Goal: Transaction & Acquisition: Purchase product/service

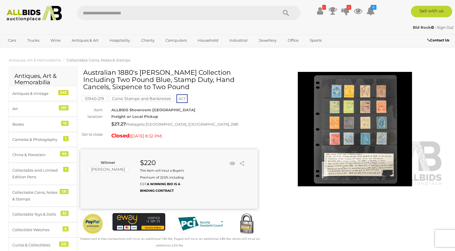
click at [191, 13] on input "text" at bounding box center [174, 13] width 195 height 14
type input "*******"
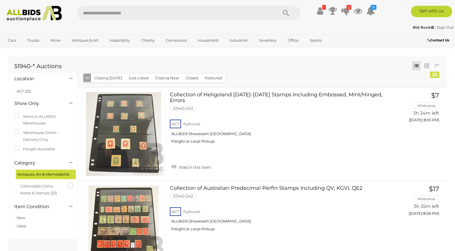
click at [443, 27] on link "Sign Out" at bounding box center [445, 27] width 17 height 5
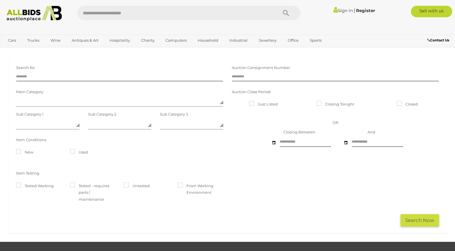
click at [169, 11] on input "text" at bounding box center [174, 13] width 195 height 14
paste input "********"
type input "********"
click at [350, 9] on link "Sign In" at bounding box center [344, 10] width 20 height 5
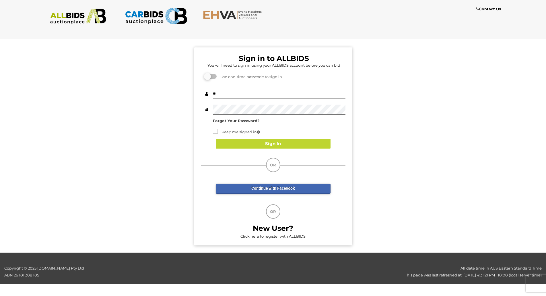
click at [291, 94] on input "**" at bounding box center [279, 94] width 133 height 10
type input "*"
paste input "********"
type input "********"
click at [181, 112] on div "Sign in to ALLBIDS You will need to sign in using your ALLBIDS account before y…" at bounding box center [273, 143] width 555 height 218
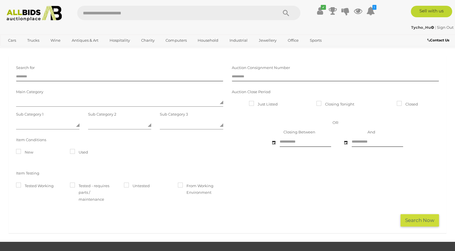
click at [181, 16] on input "text" at bounding box center [174, 13] width 195 height 14
type input "*******"
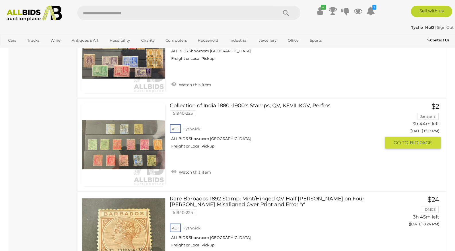
scroll to position [1688, 0]
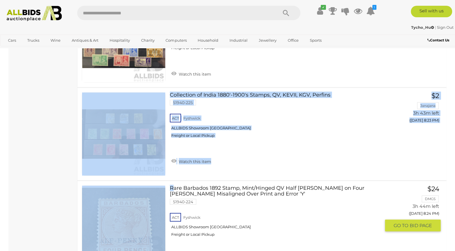
drag, startPoint x: 171, startPoint y: 164, endPoint x: 233, endPoint y: 186, distance: 65.1
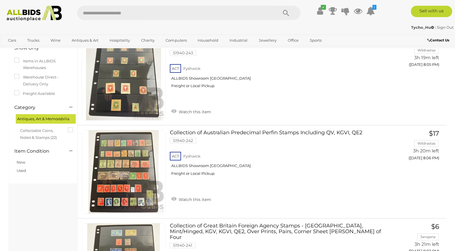
scroll to position [0, 0]
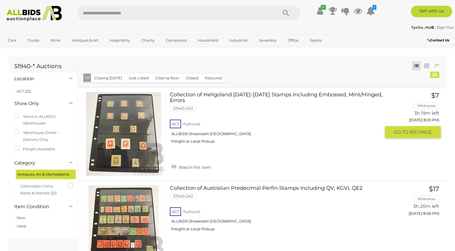
click at [96, 126] on link at bounding box center [124, 134] width 84 height 84
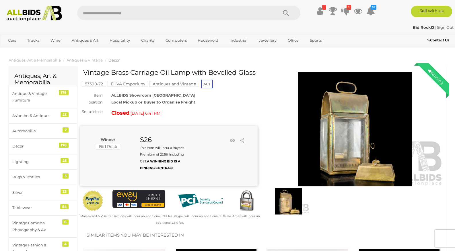
click at [423, 26] on strong "Bid Rock" at bounding box center [423, 27] width 21 height 5
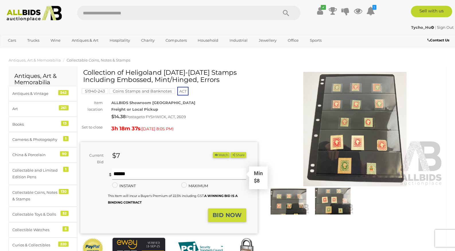
click at [212, 176] on input "text" at bounding box center [179, 173] width 134 height 11
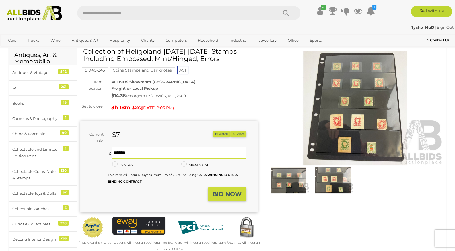
scroll to position [30, 0]
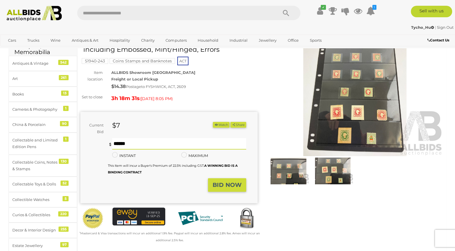
type input "***"
click at [233, 186] on strong "BID NOW" at bounding box center [227, 184] width 29 height 7
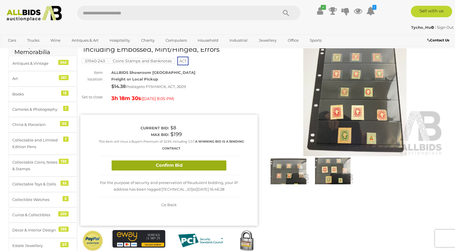
click at [215, 163] on button "Confirm Bid" at bounding box center [169, 165] width 115 height 10
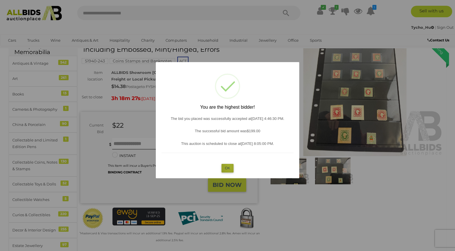
click at [229, 166] on button "OK" at bounding box center [228, 168] width 12 height 8
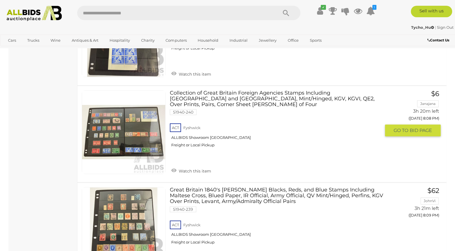
scroll to position [299, 0]
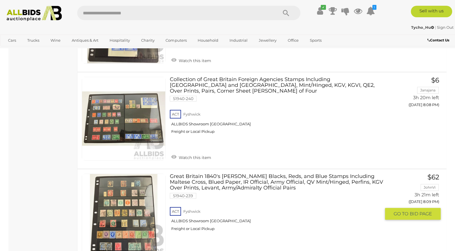
click at [145, 207] on link at bounding box center [124, 215] width 84 height 84
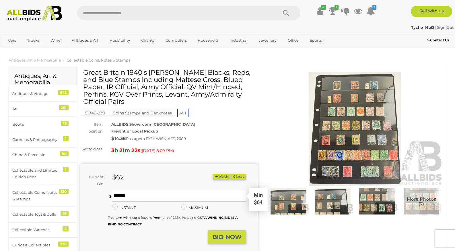
click at [198, 190] on input "text" at bounding box center [179, 195] width 134 height 11
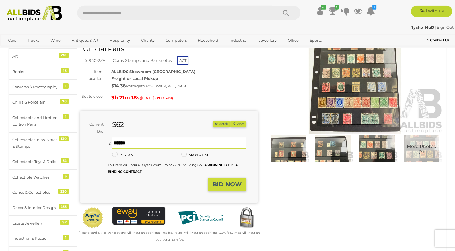
scroll to position [60, 0]
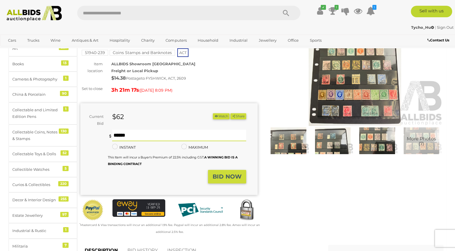
type input "***"
click at [237, 173] on strong "BID NOW" at bounding box center [227, 176] width 29 height 7
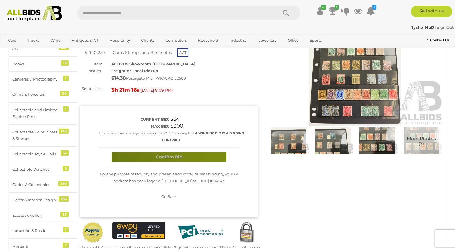
click at [216, 153] on button "Confirm Bid" at bounding box center [169, 157] width 115 height 10
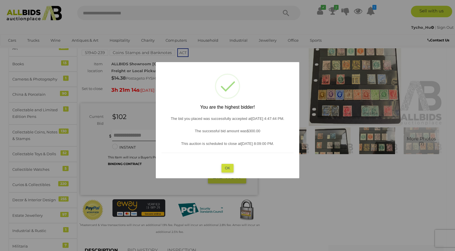
click at [224, 162] on div "? ! i You are the highest bidder! The bid you placed was successfully accepted …" at bounding box center [228, 120] width 144 height 116
click at [226, 167] on button "OK" at bounding box center [228, 168] width 12 height 8
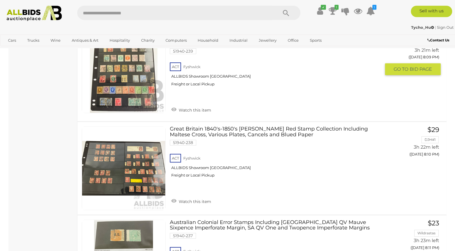
scroll to position [459, 0]
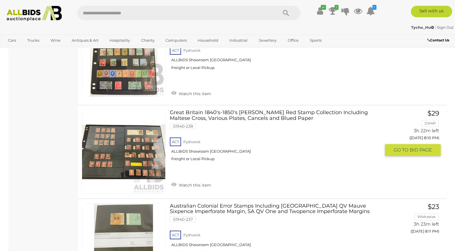
click at [139, 138] on link at bounding box center [124, 152] width 84 height 84
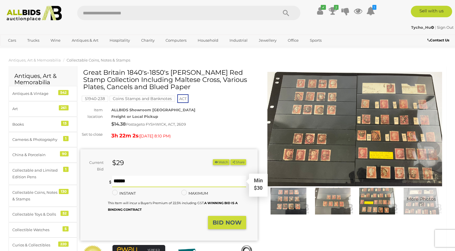
click at [194, 178] on input "text" at bounding box center [179, 180] width 134 height 11
type input "***"
click at [234, 227] on button "BID NOW" at bounding box center [227, 222] width 38 height 13
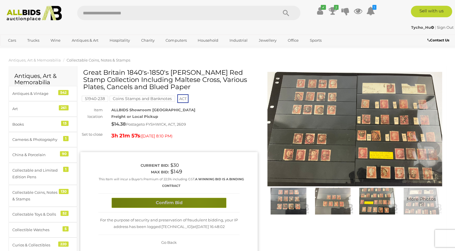
click at [199, 201] on button "Confirm Bid" at bounding box center [169, 203] width 115 height 10
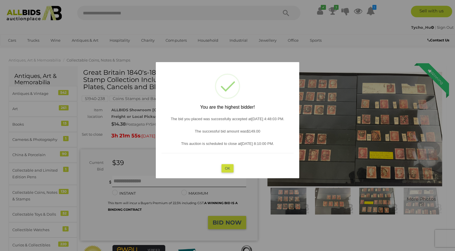
click at [227, 168] on button "OK" at bounding box center [228, 168] width 12 height 8
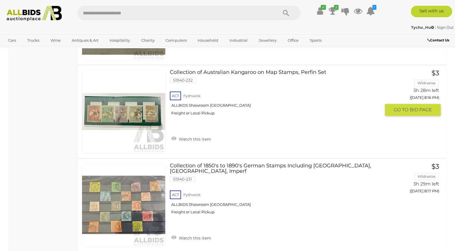
scroll to position [1069, 0]
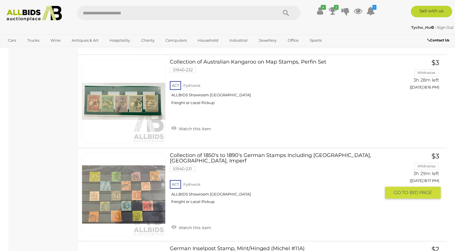
click at [150, 166] on link at bounding box center [124, 194] width 84 height 84
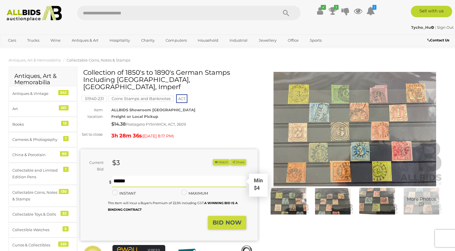
click at [131, 175] on input "text" at bounding box center [179, 180] width 134 height 11
type input "***"
click at [228, 219] on strong "BID NOW" at bounding box center [227, 222] width 29 height 7
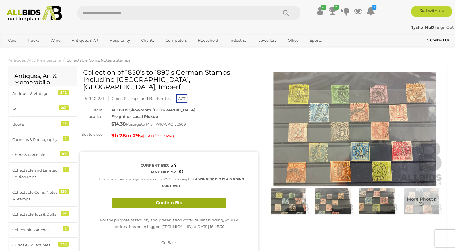
click at [205, 198] on button "Confirm Bid" at bounding box center [169, 203] width 115 height 10
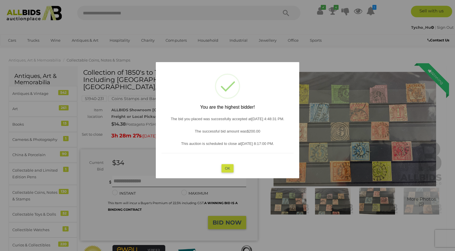
click at [226, 170] on button "OK" at bounding box center [228, 168] width 12 height 8
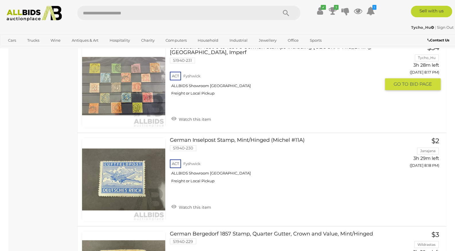
scroll to position [1177, 0]
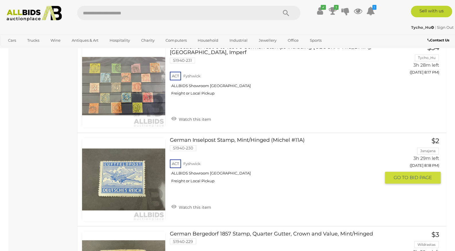
click at [153, 142] on link at bounding box center [124, 179] width 84 height 84
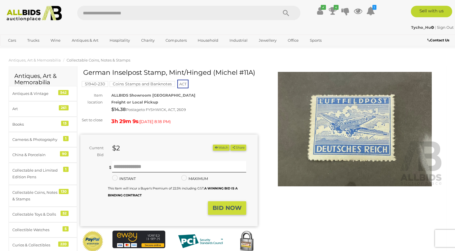
click at [171, 159] on form "Current Bid $2 (Min $3) $2 Share Facebook Twitter" at bounding box center [163, 179] width 157 height 70
click at [171, 163] on input "text" at bounding box center [179, 166] width 134 height 11
type input "***"
click at [218, 202] on button "BID NOW" at bounding box center [227, 207] width 38 height 13
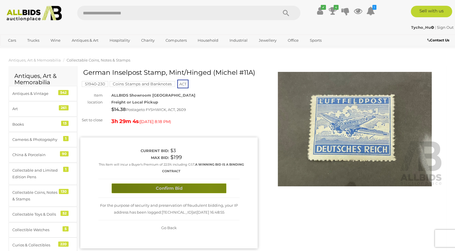
click at [210, 189] on button "Confirm Bid" at bounding box center [169, 188] width 115 height 10
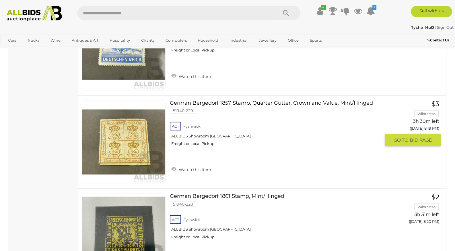
scroll to position [1330, 0]
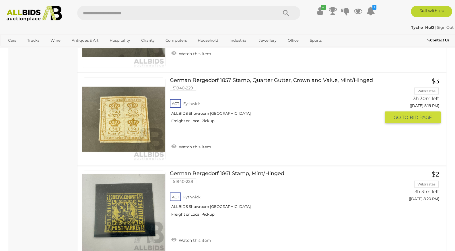
click at [153, 107] on link at bounding box center [124, 119] width 84 height 84
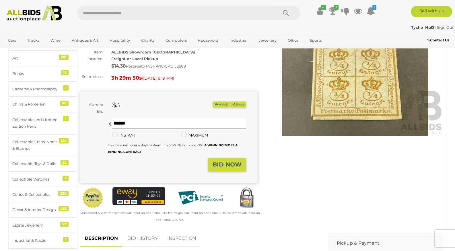
scroll to position [60, 0]
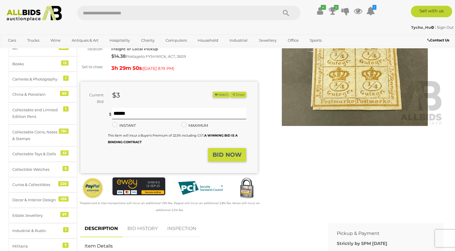
type input "***"
click at [226, 158] on strong "BID NOW" at bounding box center [227, 154] width 29 height 7
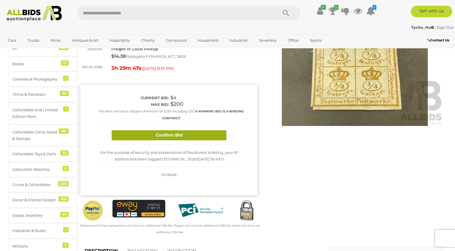
drag, startPoint x: 198, startPoint y: 143, endPoint x: 199, endPoint y: 139, distance: 4.2
click at [199, 139] on div "Confirm Bid" at bounding box center [168, 135] width 141 height 19
click at [198, 138] on button "Confirm Bid" at bounding box center [169, 135] width 115 height 10
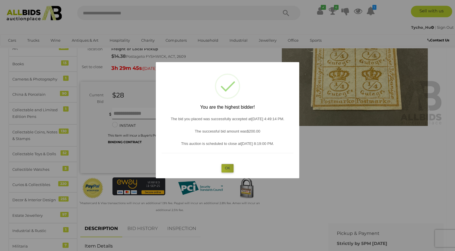
click at [223, 169] on button "OK" at bounding box center [228, 168] width 12 height 8
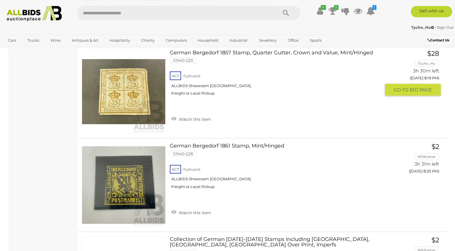
scroll to position [1333, 0]
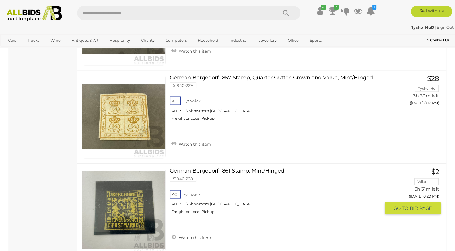
click at [163, 185] on link at bounding box center [124, 210] width 84 height 84
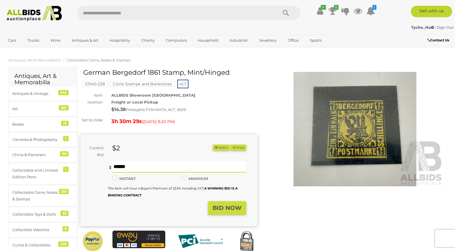
type input "***"
click at [224, 204] on button "BID NOW" at bounding box center [227, 207] width 38 height 13
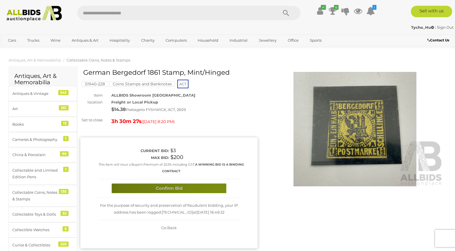
click at [218, 189] on button "Confirm Bid" at bounding box center [169, 188] width 115 height 10
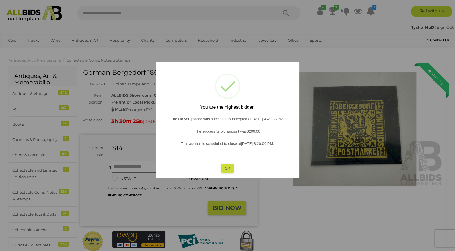
click at [223, 164] on button "OK" at bounding box center [228, 168] width 12 height 8
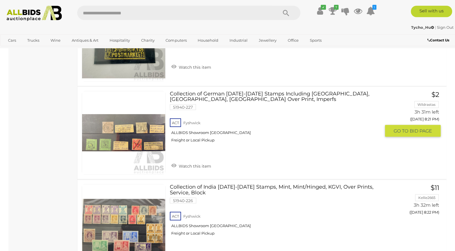
scroll to position [1515, 0]
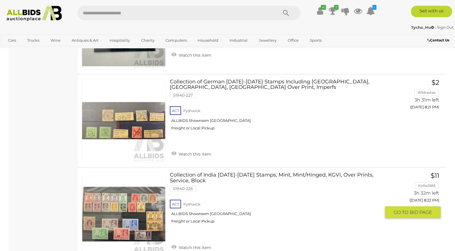
click at [145, 189] on link at bounding box center [124, 214] width 84 height 84
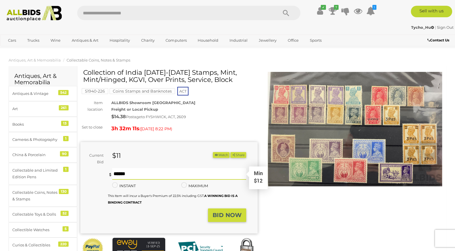
click at [216, 179] on input "text" at bounding box center [179, 173] width 134 height 11
type input "***"
click at [230, 212] on strong "BID NOW" at bounding box center [227, 214] width 29 height 7
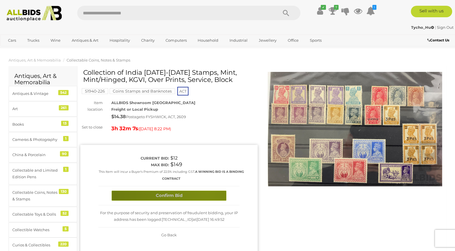
click at [207, 191] on button "Confirm Bid" at bounding box center [169, 195] width 115 height 10
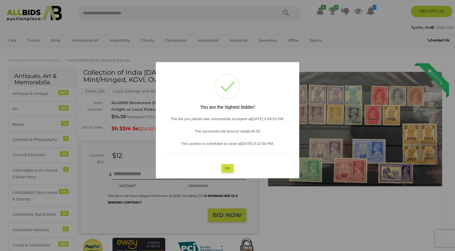
click at [230, 167] on button "OK" at bounding box center [228, 168] width 12 height 8
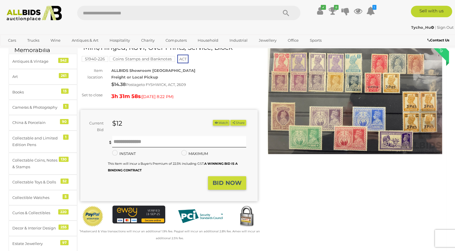
scroll to position [90, 0]
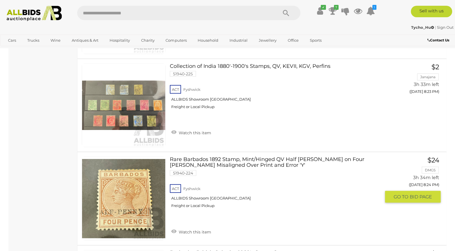
scroll to position [1733, 0]
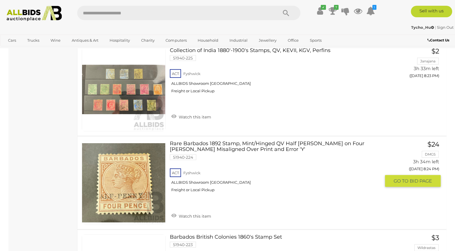
click at [150, 173] on link at bounding box center [124, 183] width 84 height 84
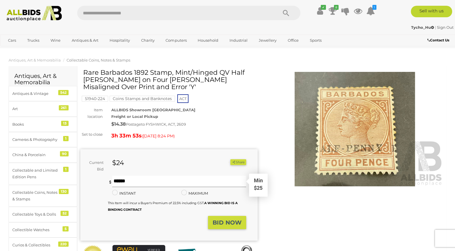
click at [224, 184] on input "text" at bounding box center [179, 180] width 134 height 11
type input "***"
click at [228, 214] on div "You are not the highest bidder, please place a higher bid. *** *** Minimum bid …" at bounding box center [177, 195] width 138 height 40
click at [225, 218] on button "BID NOW" at bounding box center [227, 222] width 38 height 13
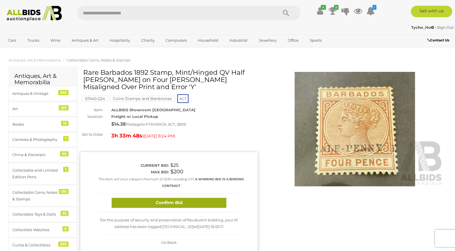
click at [200, 198] on div "Confirm Bid" at bounding box center [168, 202] width 141 height 19
click at [202, 200] on button "Confirm Bid" at bounding box center [169, 203] width 115 height 10
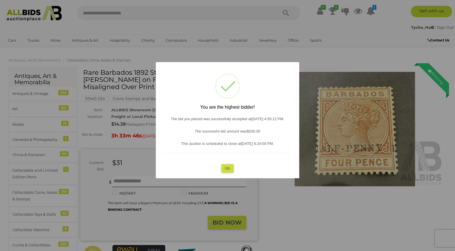
click at [218, 178] on div at bounding box center [227, 125] width 455 height 251
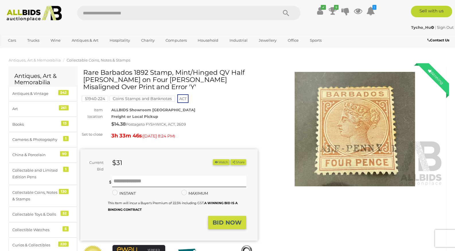
click at [226, 170] on div "Current Bid $31 (Min $32) $31 Share Facebook Twitter" at bounding box center [163, 165] width 166 height 13
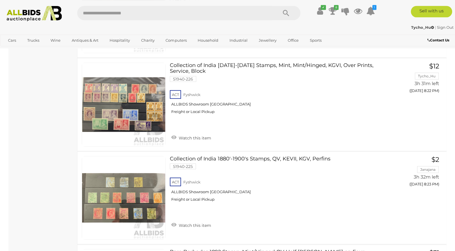
scroll to position [1617, 0]
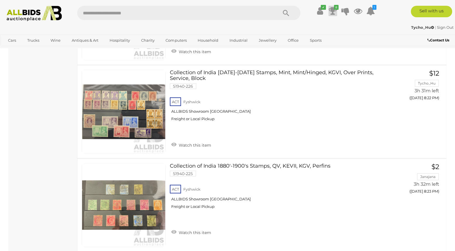
click at [331, 9] on icon at bounding box center [333, 11] width 8 height 10
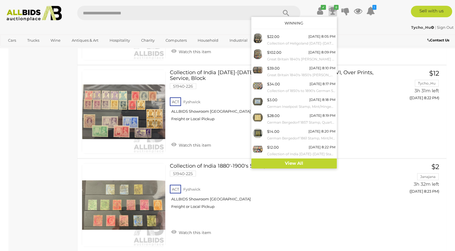
click at [331, 9] on icon at bounding box center [333, 11] width 8 height 10
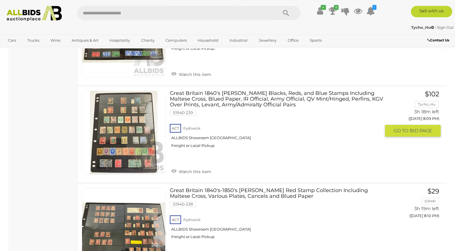
scroll to position [392, 0]
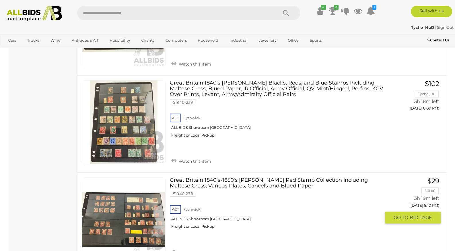
click at [94, 204] on link at bounding box center [124, 219] width 84 height 84
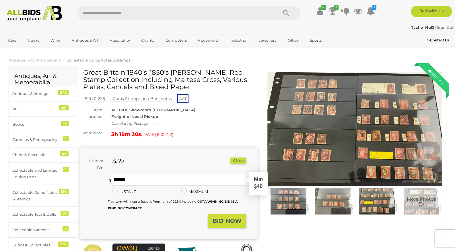
click at [154, 180] on input "text" at bounding box center [179, 179] width 134 height 11
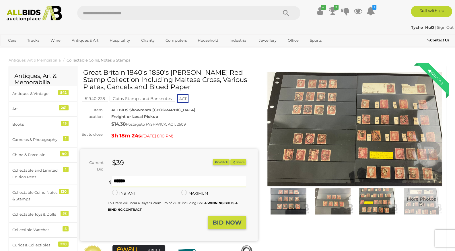
type input "***"
click at [224, 224] on strong "BID NOW" at bounding box center [227, 222] width 29 height 7
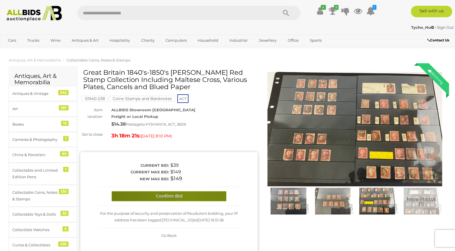
click at [187, 195] on button "Confirm Bid" at bounding box center [169, 196] width 115 height 10
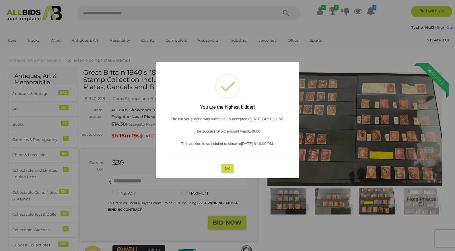
click at [220, 166] on div "? ! i You are the highest bidder! The bid you placed was successfully accepted …" at bounding box center [228, 120] width 144 height 116
click at [222, 166] on button "OK" at bounding box center [228, 168] width 12 height 8
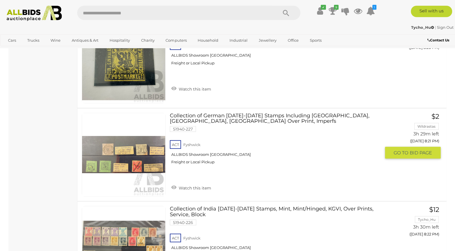
scroll to position [1466, 0]
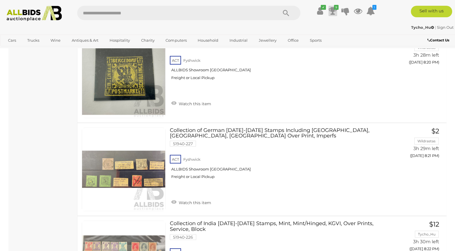
click at [330, 10] on icon at bounding box center [333, 11] width 8 height 10
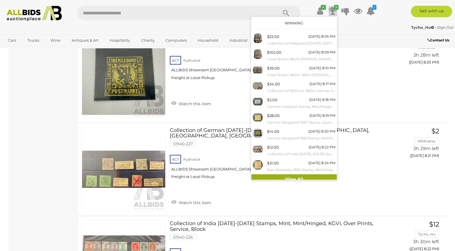
click at [302, 177] on link "View All" at bounding box center [294, 179] width 86 height 10
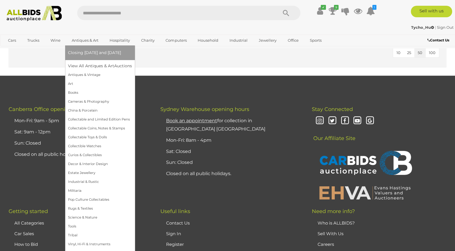
scroll to position [512, 0]
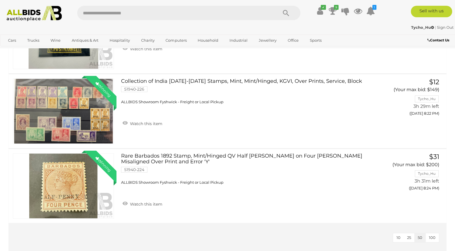
drag, startPoint x: 42, startPoint y: 13, endPoint x: 38, endPoint y: 13, distance: 4.1
click at [42, 13] on img at bounding box center [34, 14] width 62 height 16
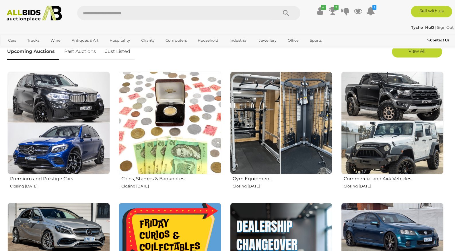
scroll to position [241, 0]
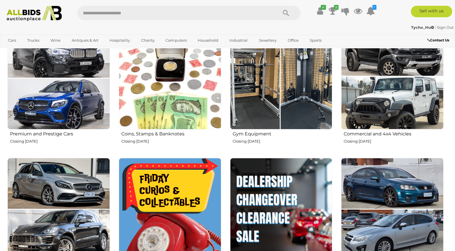
click at [205, 94] on img at bounding box center [170, 78] width 102 height 102
click at [442, 29] on div "Tycho_Hu | Sign Out" at bounding box center [227, 27] width 452 height 7
click at [442, 29] on link "Sign Out" at bounding box center [445, 27] width 17 height 5
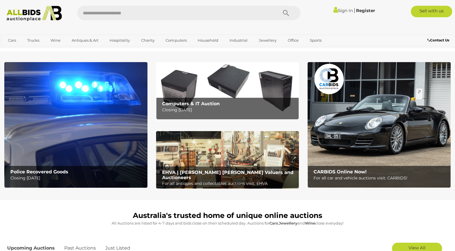
click at [141, 16] on input "text" at bounding box center [174, 13] width 195 height 14
type input "*******"
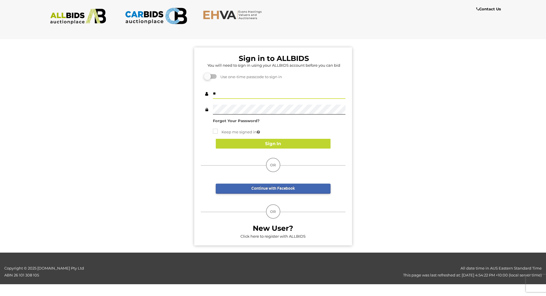
click at [257, 94] on input "**" at bounding box center [279, 94] width 133 height 10
type input "*"
type input "********"
drag, startPoint x: 169, startPoint y: 94, endPoint x: 193, endPoint y: 98, distance: 24.5
click at [170, 94] on div "Sign in to ALLBIDS You will need to sign in using your ALLBIDS account before y…" at bounding box center [273, 143] width 555 height 218
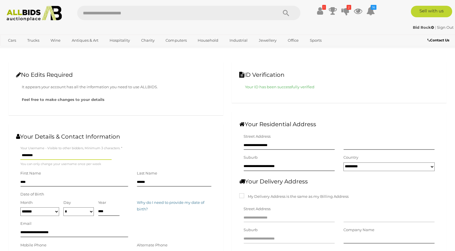
click at [51, 15] on img at bounding box center [34, 14] width 62 height 16
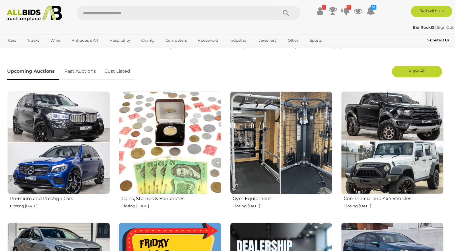
scroll to position [181, 0]
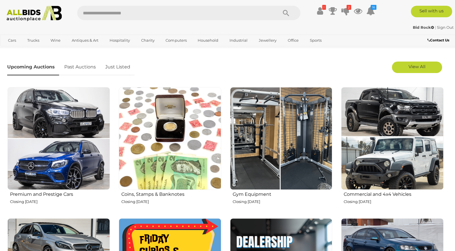
click at [190, 156] on img at bounding box center [170, 138] width 102 height 102
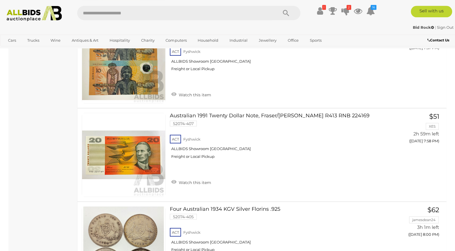
scroll to position [1929, 0]
